Goal: Transaction & Acquisition: Purchase product/service

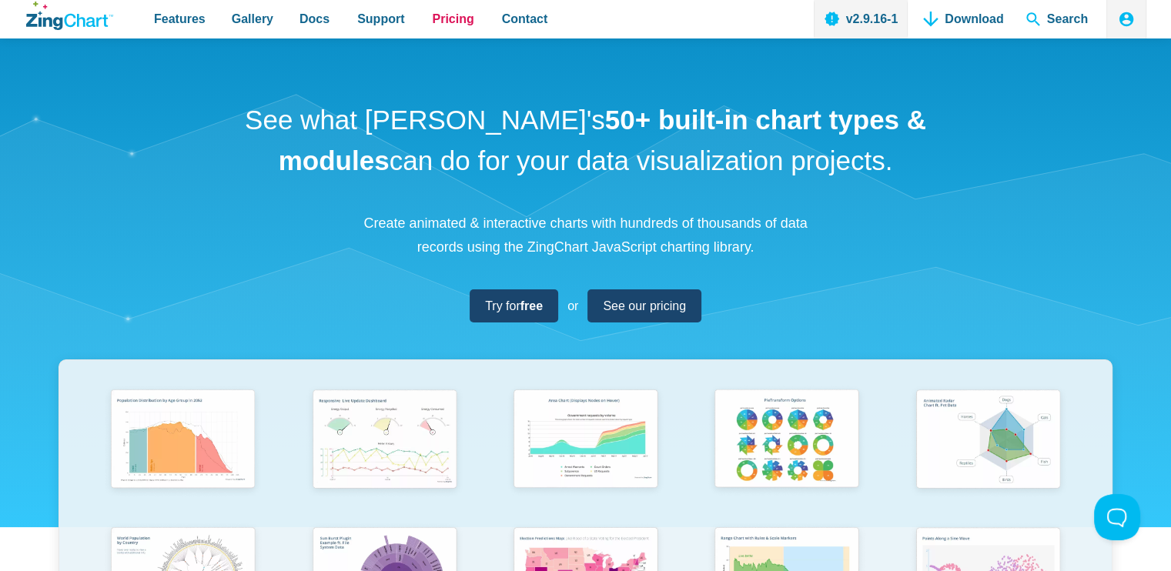
click at [433, 20] on span "Pricing" at bounding box center [453, 18] width 42 height 21
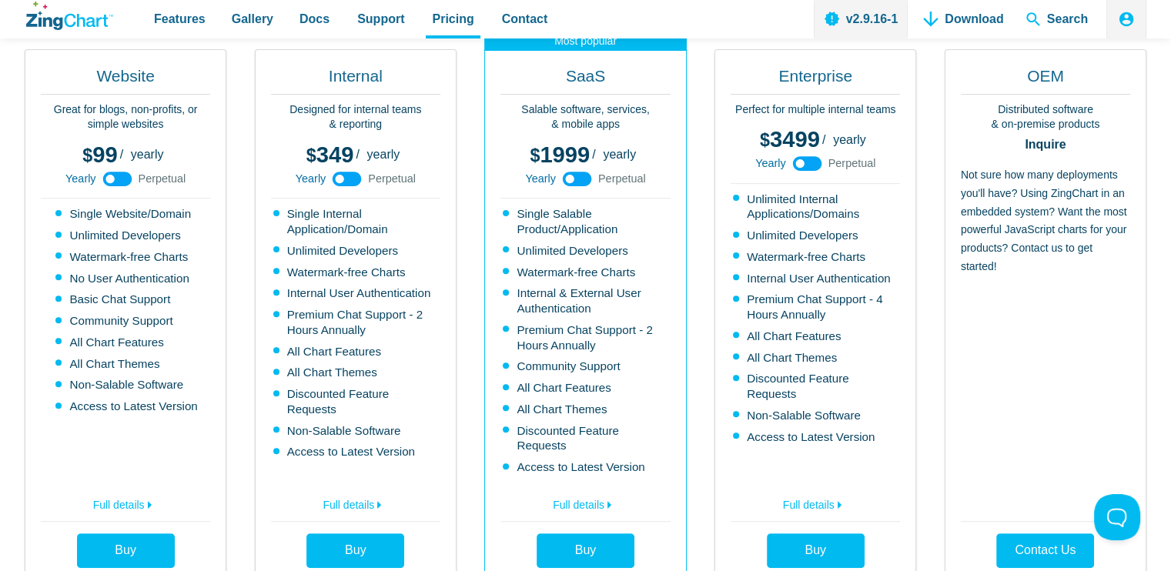
scroll to position [505, 0]
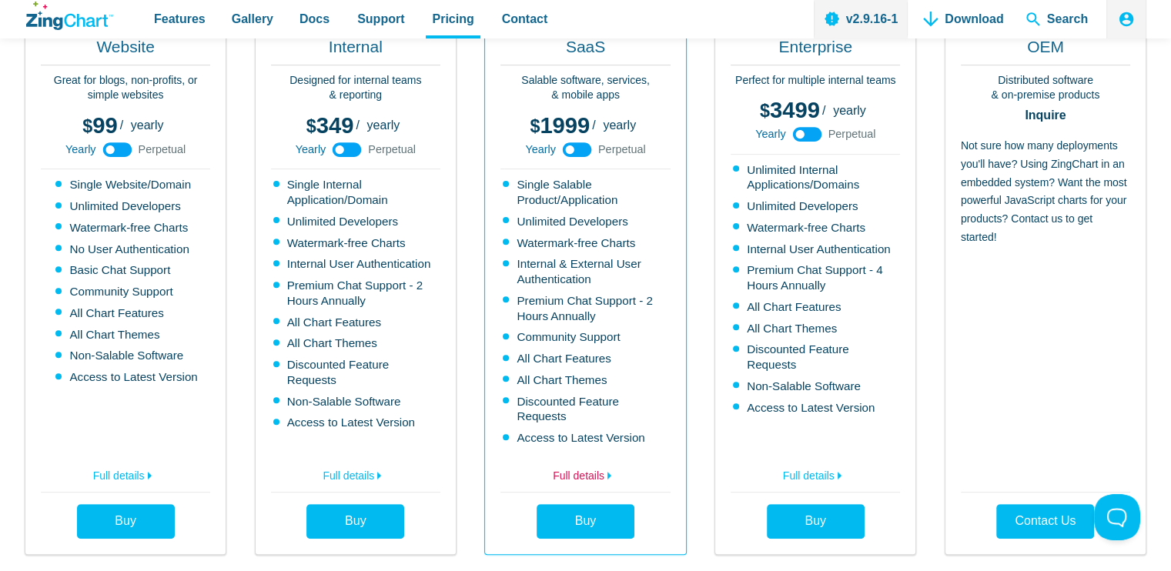
click at [564, 461] on link "Full details" at bounding box center [585, 473] width 169 height 25
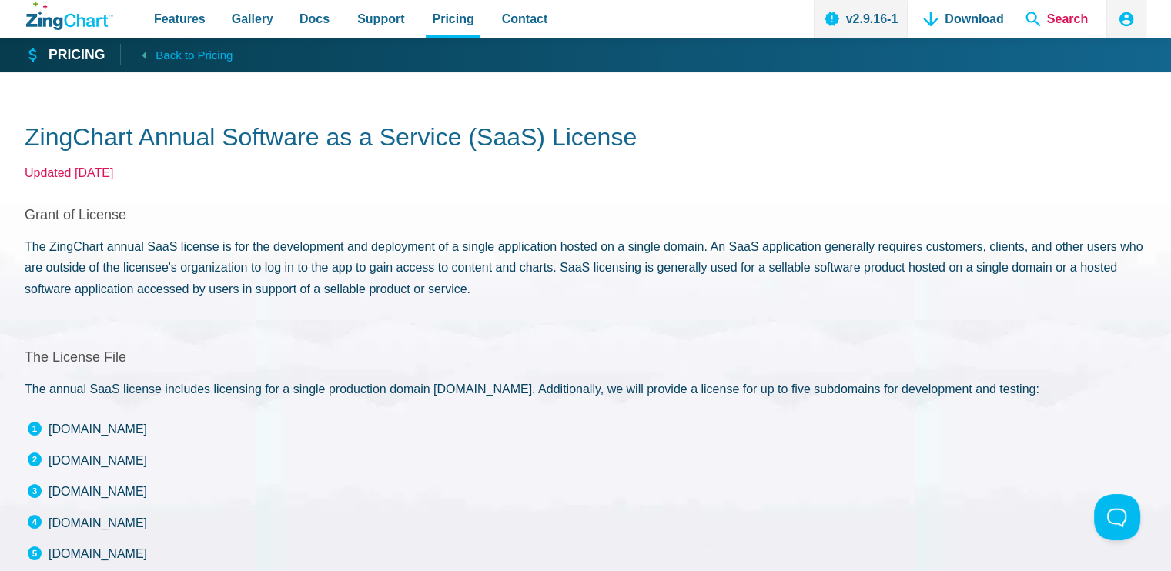
click at [1070, 18] on span "Search" at bounding box center [1057, 19] width 75 height 39
click at [1068, 19] on span "Search" at bounding box center [1057, 19] width 75 height 39
click at [1027, 22] on span "Search" at bounding box center [1057, 19] width 75 height 39
click at [1055, 20] on span "Search" at bounding box center [1057, 19] width 75 height 39
click at [1044, 21] on span "Search" at bounding box center [1057, 19] width 75 height 39
